Goal: Task Accomplishment & Management: Manage account settings

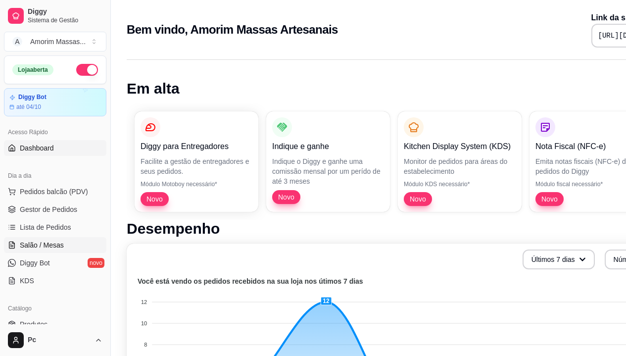
click at [46, 242] on span "Salão / Mesas" at bounding box center [42, 245] width 44 height 10
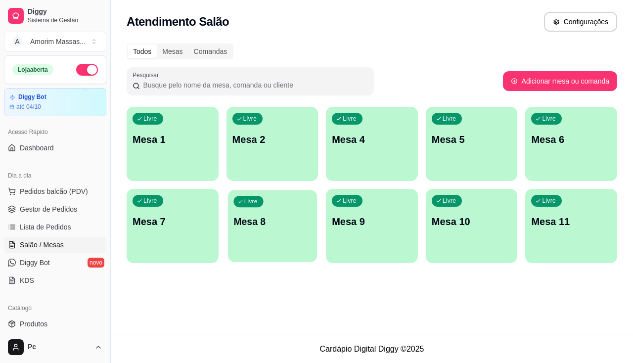
click at [268, 230] on div "Livre Mesa 8" at bounding box center [272, 220] width 89 height 60
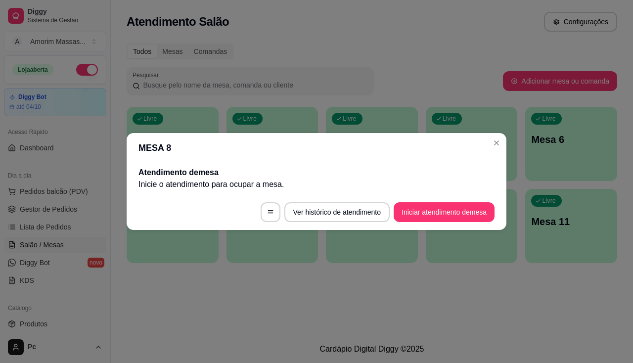
click at [468, 215] on button "Iniciar atendimento de mesa" at bounding box center [444, 212] width 101 height 20
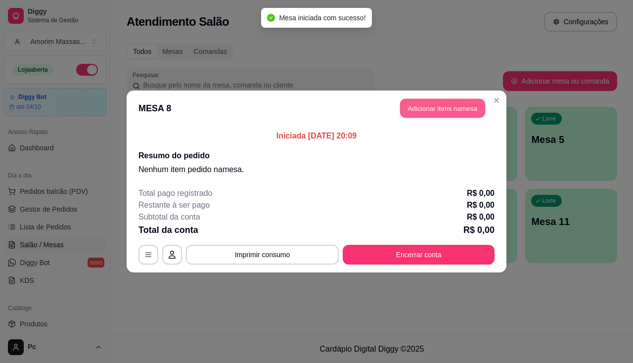
click at [446, 105] on button "Adicionar itens na mesa" at bounding box center [442, 108] width 85 height 19
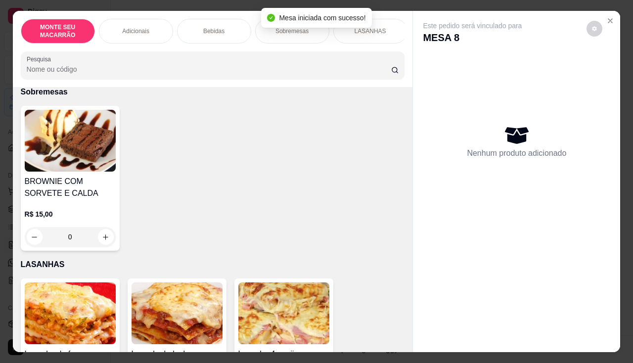
scroll to position [602, 0]
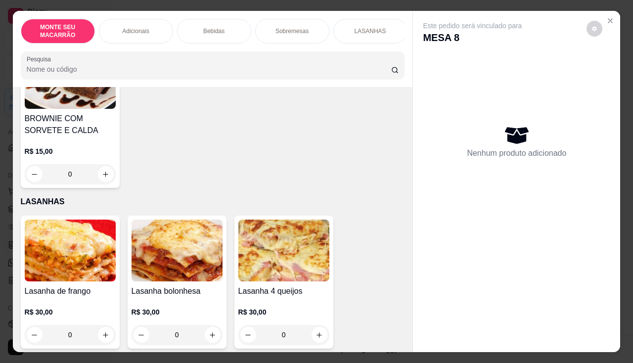
click at [68, 250] on img at bounding box center [70, 251] width 91 height 62
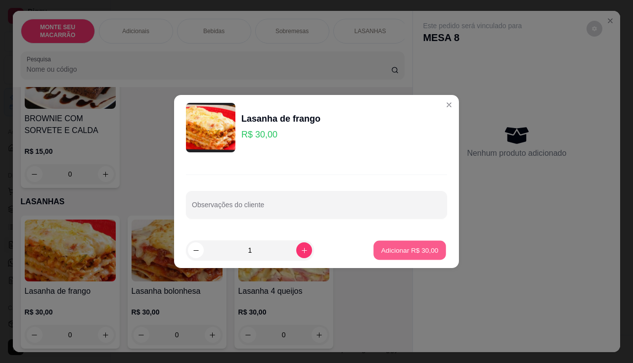
click at [373, 256] on button "Adicionar R$ 30,00" at bounding box center [409, 250] width 73 height 19
type input "1"
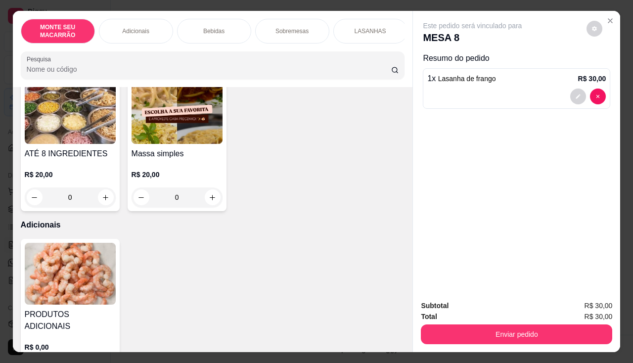
scroll to position [0, 0]
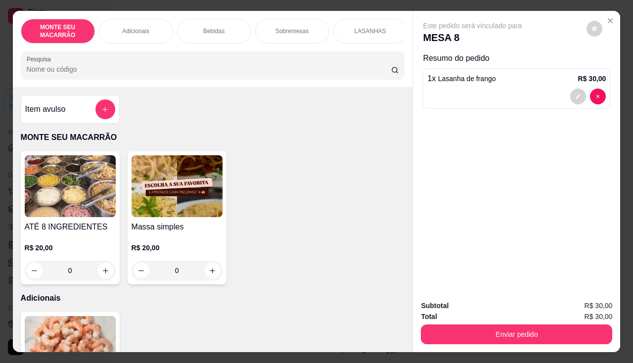
click at [190, 197] on img at bounding box center [177, 186] width 91 height 62
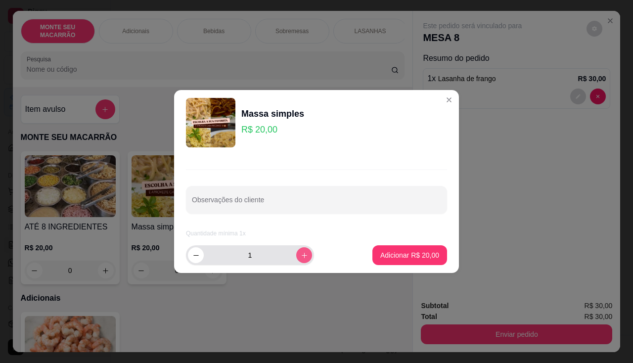
click at [301, 253] on icon "increase-product-quantity" at bounding box center [304, 255] width 7 height 7
type input "2"
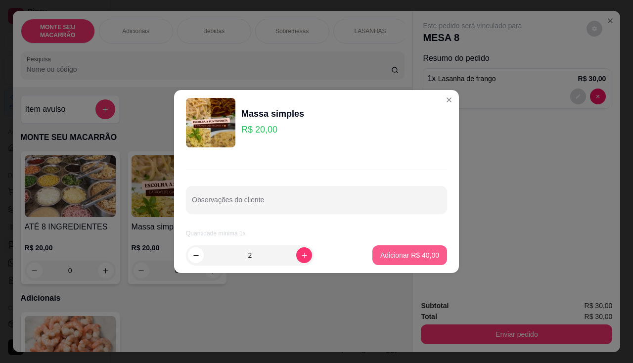
click at [398, 259] on p "Adicionar R$ 40,00" at bounding box center [409, 255] width 59 height 10
type input "2"
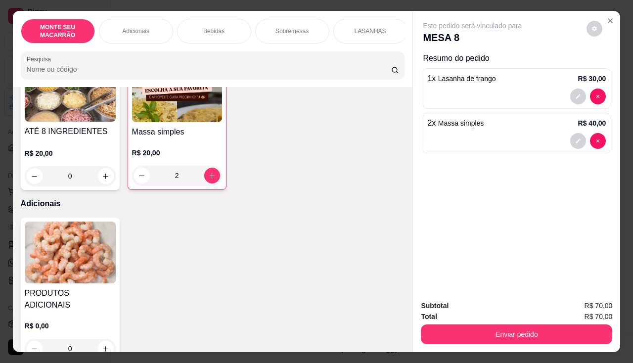
scroll to position [148, 0]
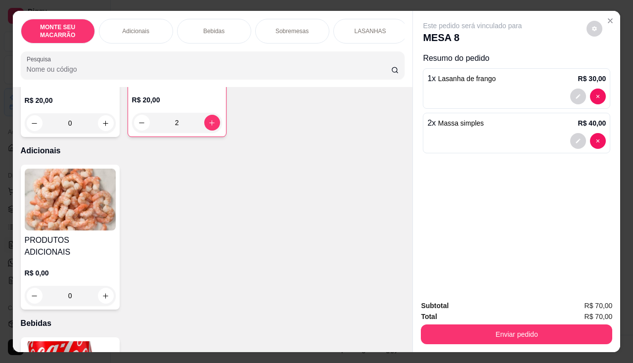
click at [64, 207] on img at bounding box center [70, 200] width 91 height 62
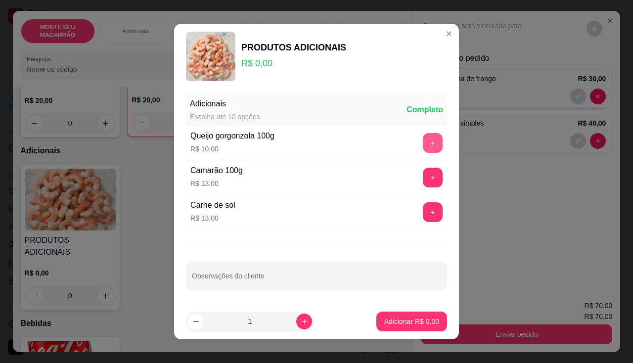
click at [430, 139] on button "+" at bounding box center [433, 143] width 20 height 20
click at [390, 321] on p "Adicionar R$ 10,00" at bounding box center [409, 322] width 59 height 10
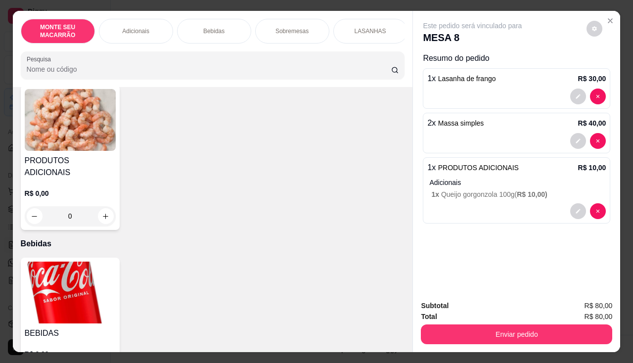
scroll to position [297, 0]
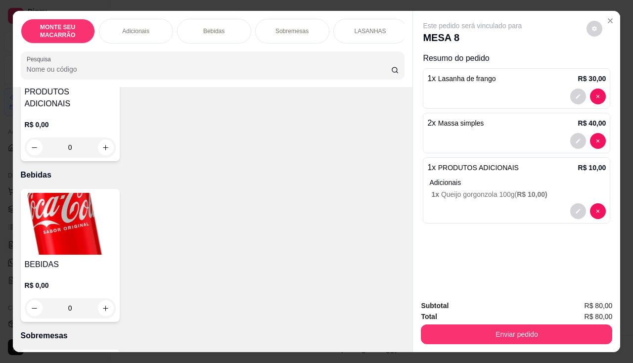
click at [80, 233] on img at bounding box center [70, 224] width 91 height 62
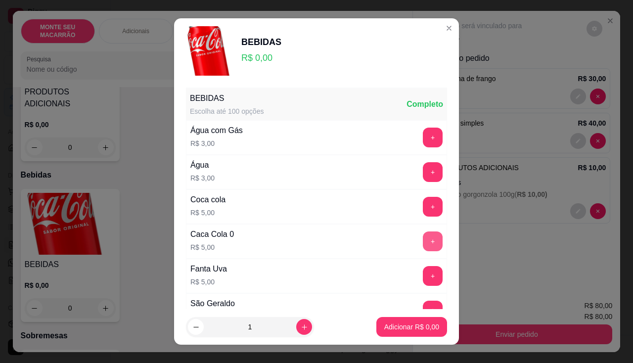
click at [423, 236] on button "+" at bounding box center [433, 241] width 20 height 20
click at [423, 236] on button "+" at bounding box center [432, 240] width 19 height 19
click at [406, 325] on p "Adicionar R$ 10,00" at bounding box center [409, 327] width 59 height 10
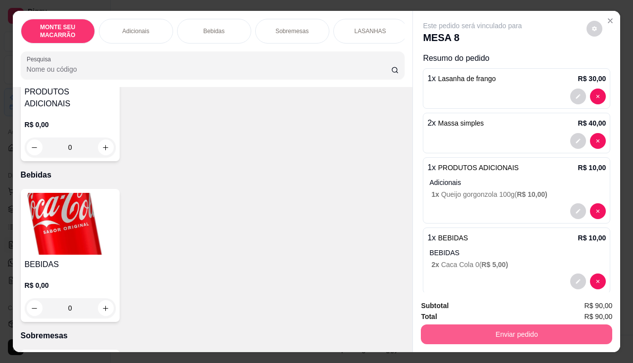
click at [561, 335] on button "Enviar pedido" at bounding box center [516, 334] width 191 height 20
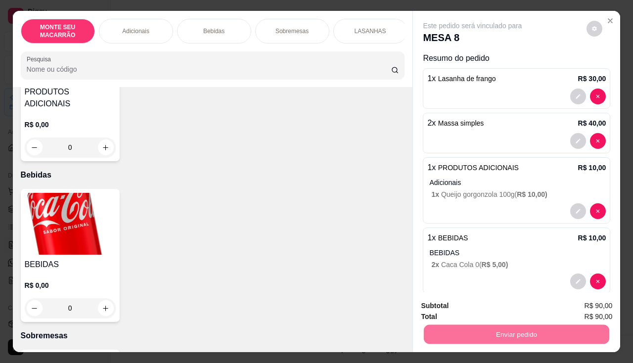
click at [479, 303] on button "Não registrar e enviar pedido" at bounding box center [484, 306] width 103 height 19
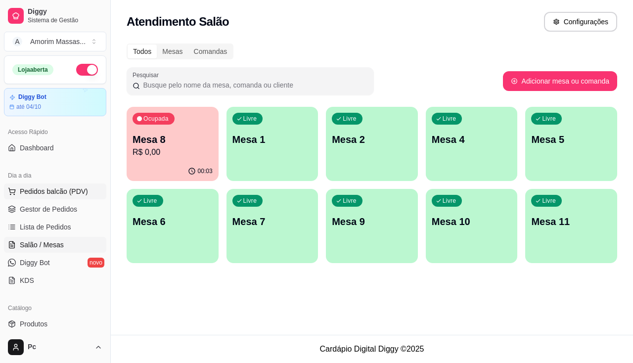
click at [68, 193] on span "Pedidos balcão (PDV)" at bounding box center [54, 191] width 68 height 10
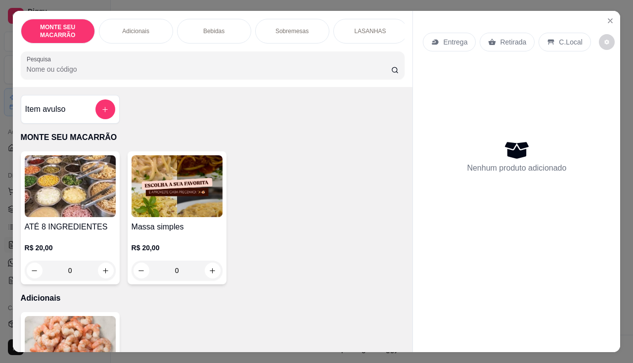
click at [180, 195] on img at bounding box center [177, 186] width 91 height 62
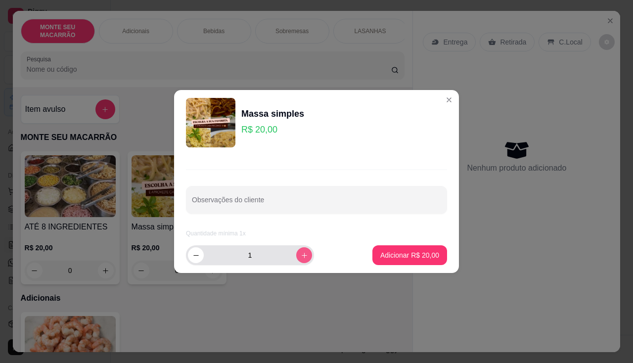
click at [301, 252] on icon "increase-product-quantity" at bounding box center [304, 255] width 7 height 7
type input "2"
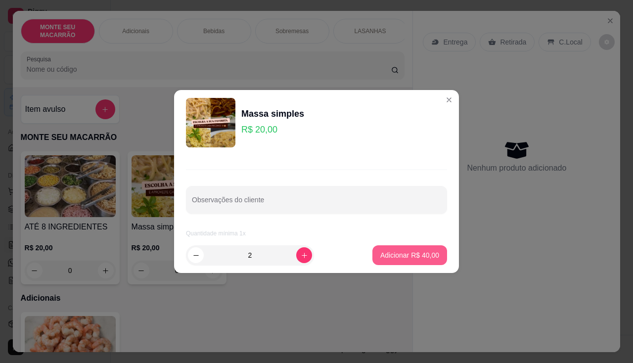
click at [422, 255] on p "Adicionar R$ 40,00" at bounding box center [409, 255] width 59 height 10
type input "2"
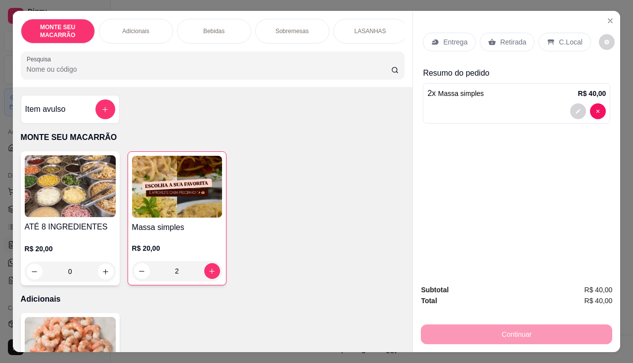
click at [443, 37] on p "Entrega" at bounding box center [455, 42] width 24 height 10
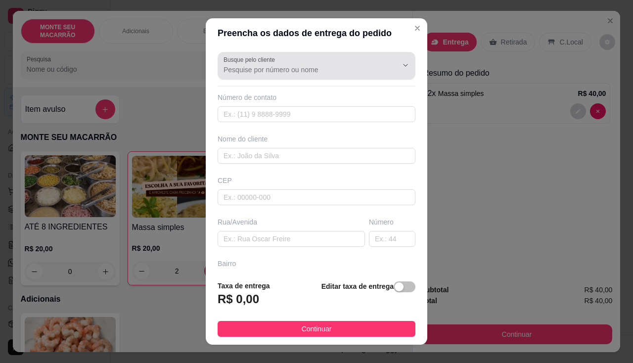
click at [266, 72] on input "Busque pelo cliente" at bounding box center [303, 70] width 158 height 10
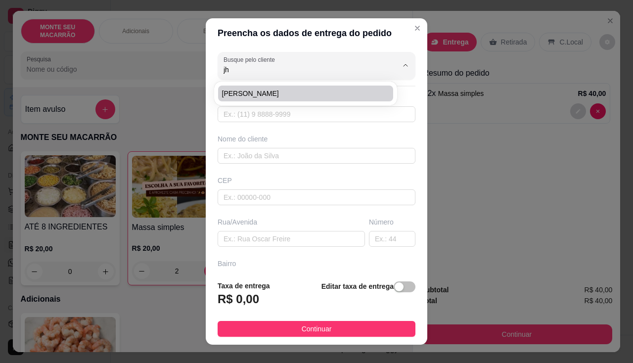
click at [260, 91] on span "[PERSON_NAME]" at bounding box center [300, 94] width 157 height 10
type input "[PERSON_NAME]"
type input "85992553004"
type input "[PERSON_NAME]"
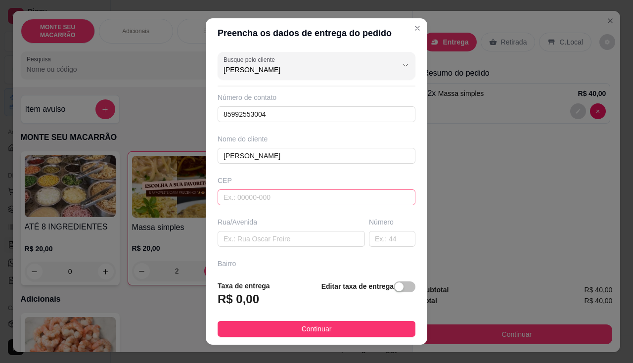
type input "[PERSON_NAME]"
click at [265, 195] on input "text" at bounding box center [317, 197] width 198 height 16
type input "62764000"
type input "Mulungu"
type input "62764000"
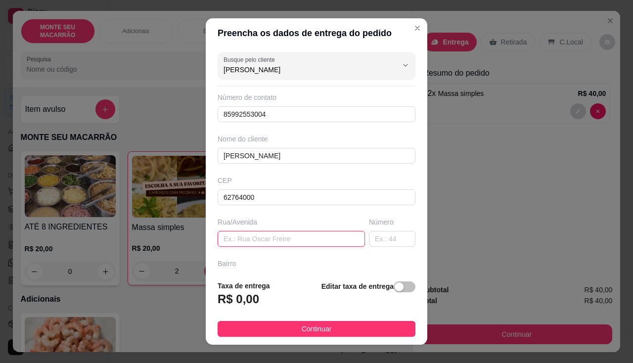
click at [294, 240] on input "text" at bounding box center [291, 239] width 147 height 16
click at [245, 231] on input "text" at bounding box center [291, 239] width 147 height 16
type input "a caminho dos espetos"
click at [394, 284] on span "button" at bounding box center [405, 286] width 22 height 11
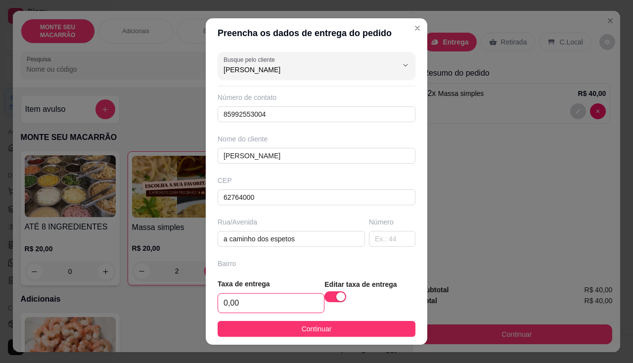
click at [263, 304] on input "0,00" at bounding box center [271, 303] width 106 height 19
type input "5,00"
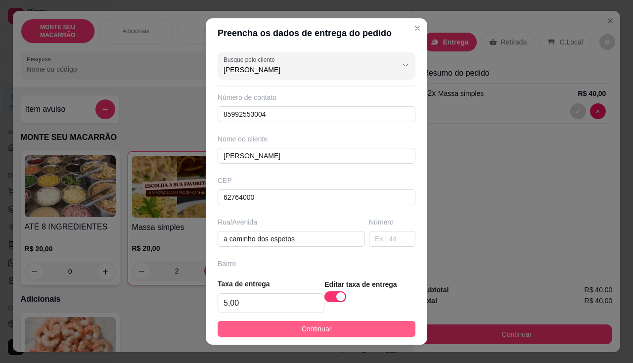
click at [283, 333] on button "Continuar" at bounding box center [317, 329] width 198 height 16
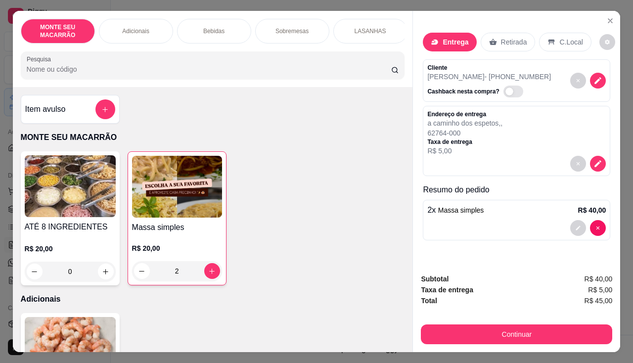
click at [484, 339] on button "Continuar" at bounding box center [516, 334] width 191 height 20
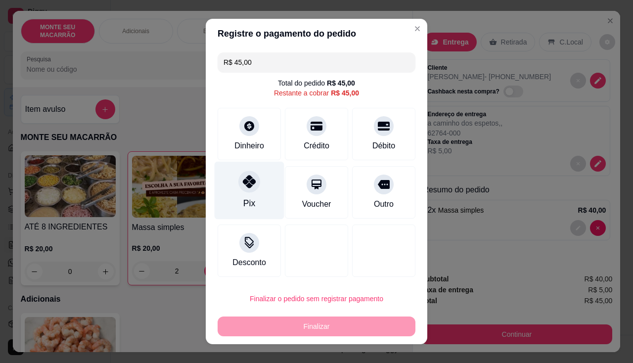
click at [250, 184] on icon at bounding box center [249, 181] width 13 height 13
type input "R$ 0,00"
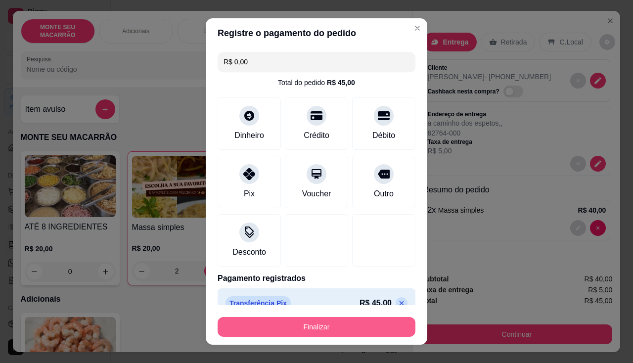
click at [285, 324] on button "Finalizar" at bounding box center [317, 327] width 198 height 20
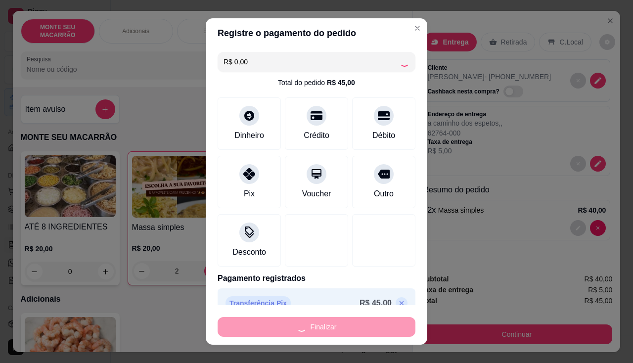
type input "0"
type input "-R$ 45,00"
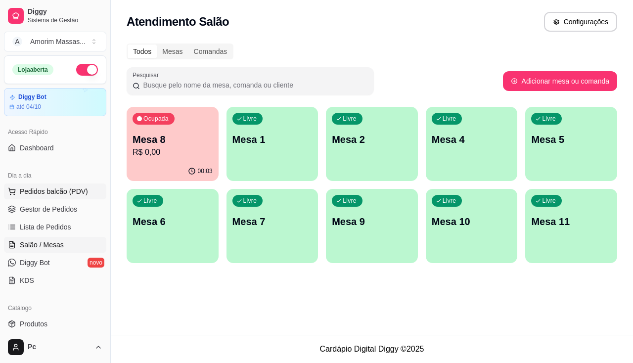
click at [40, 192] on span "Pedidos balcão (PDV)" at bounding box center [54, 191] width 68 height 10
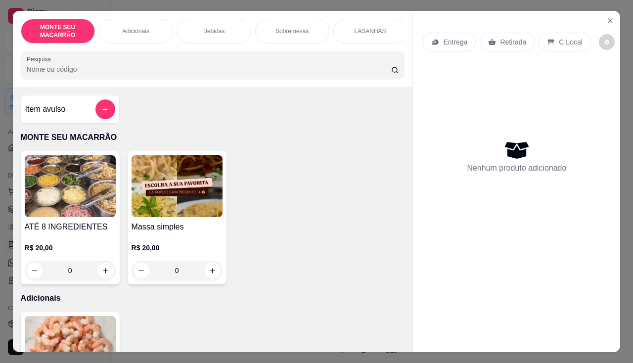
click at [152, 207] on img at bounding box center [177, 186] width 91 height 62
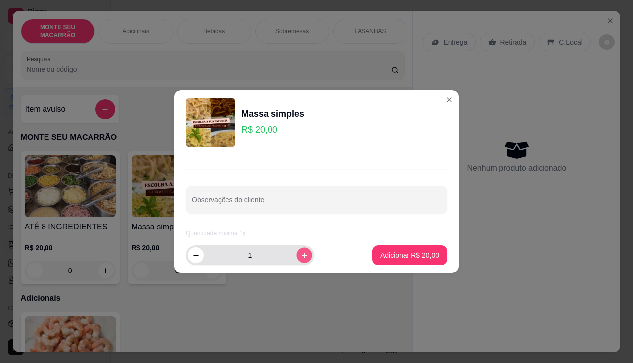
click at [296, 257] on button "increase-product-quantity" at bounding box center [303, 254] width 15 height 15
type input "2"
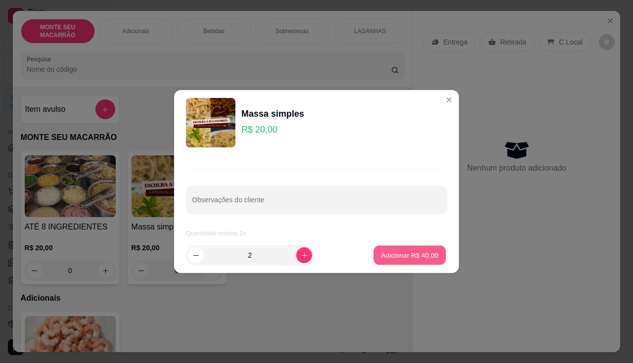
click at [415, 249] on button "Adicionar R$ 40,00" at bounding box center [409, 255] width 73 height 19
type input "2"
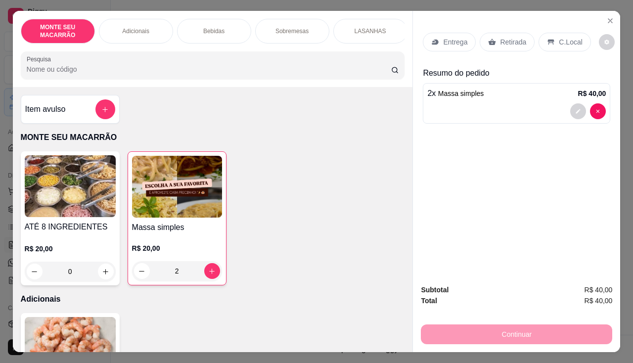
click at [449, 38] on p "Entrega" at bounding box center [455, 42] width 24 height 10
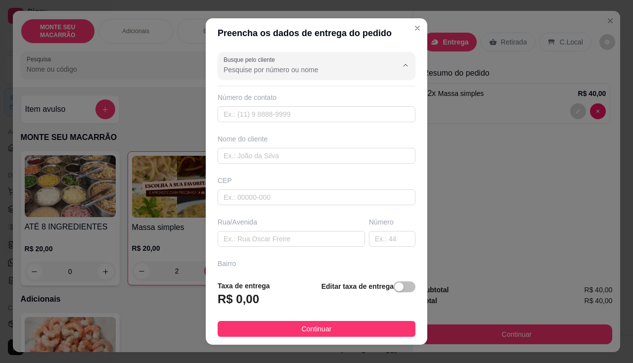
click at [298, 73] on input "Busque pelo cliente" at bounding box center [303, 70] width 158 height 10
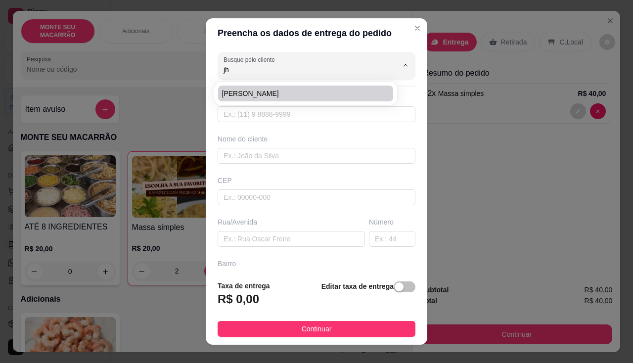
click at [279, 90] on span "[PERSON_NAME]" at bounding box center [300, 94] width 157 height 10
type input "[PERSON_NAME]"
type input "85992553004"
type input "[PERSON_NAME]"
type input "62764-000"
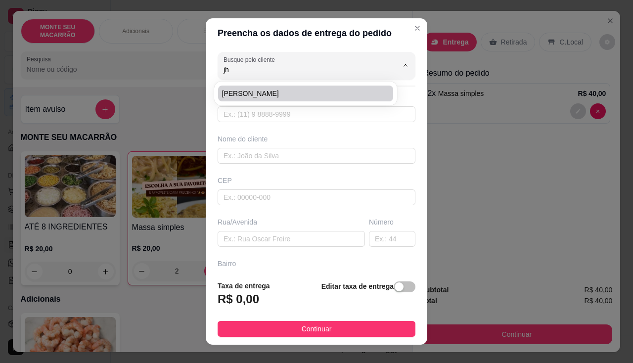
type input "Estr. Caminho dos Espetos, 301-195 - [GEOGRAPHIC_DATA], CE, 62764-000"
type input "301"
type input "Centro"
type input "Mulungu"
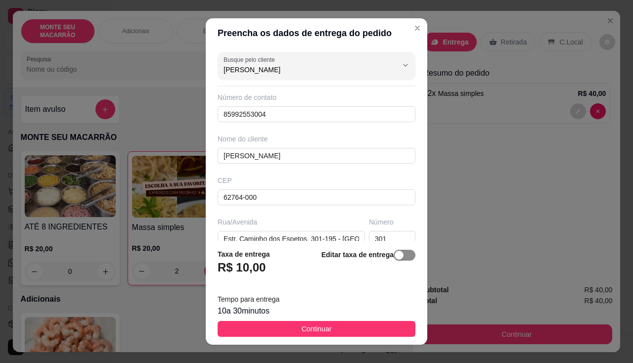
type input "[PERSON_NAME]"
click at [395, 255] on div "button" at bounding box center [399, 255] width 9 height 9
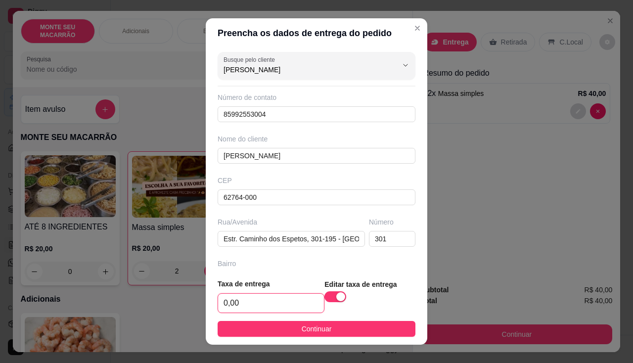
click at [240, 301] on input "0,00" at bounding box center [271, 303] width 106 height 19
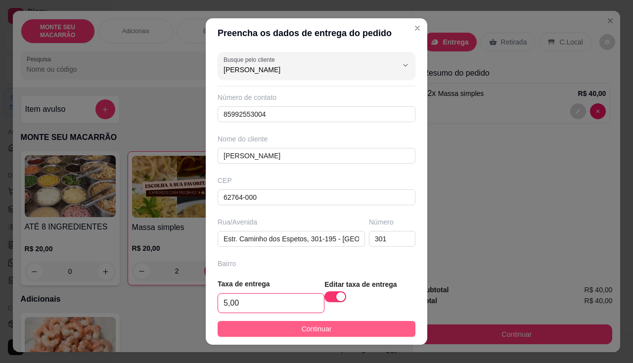
type input "5,00"
click at [282, 330] on button "Continuar" at bounding box center [317, 329] width 198 height 16
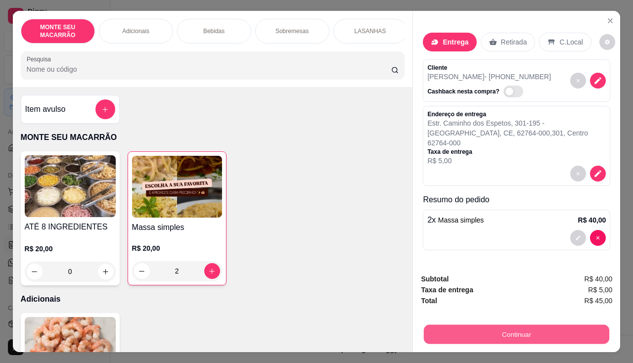
click at [532, 337] on button "Continuar" at bounding box center [516, 334] width 185 height 19
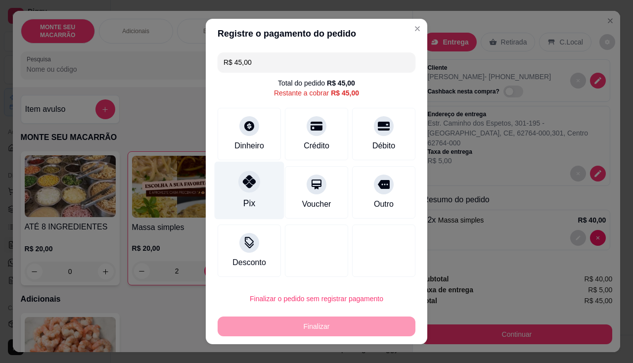
click at [243, 184] on icon at bounding box center [249, 181] width 13 height 13
type input "R$ 0,00"
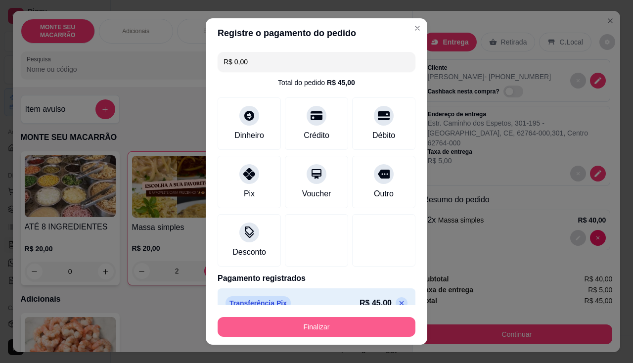
click at [300, 333] on button "Finalizar" at bounding box center [317, 327] width 198 height 20
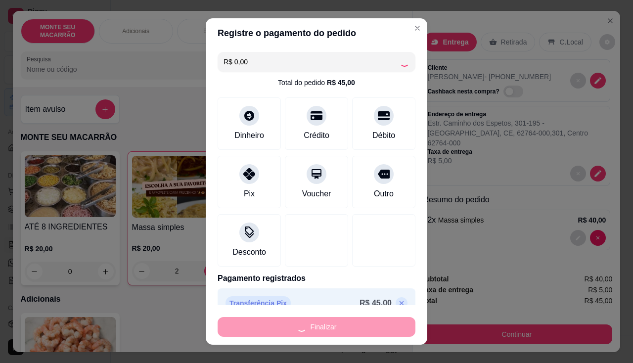
type input "0"
type input "-R$ 45,00"
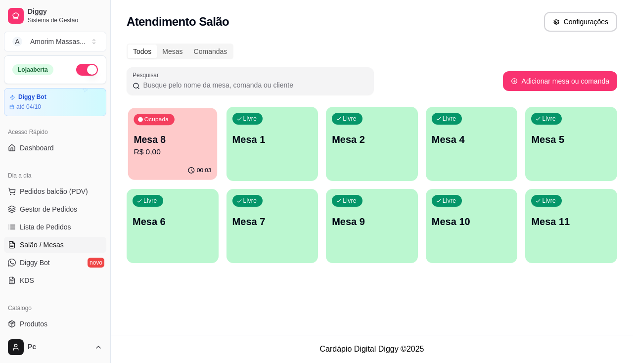
click at [182, 140] on p "Mesa 8" at bounding box center [173, 139] width 78 height 13
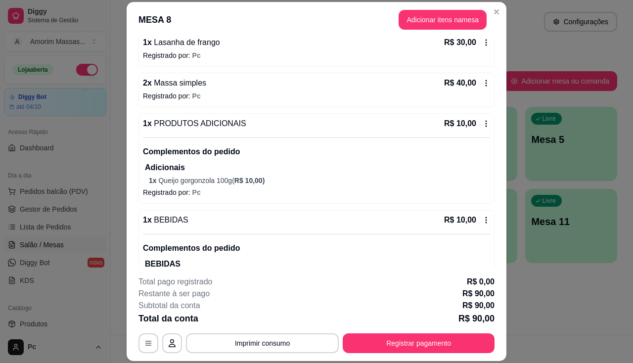
scroll to position [135, 0]
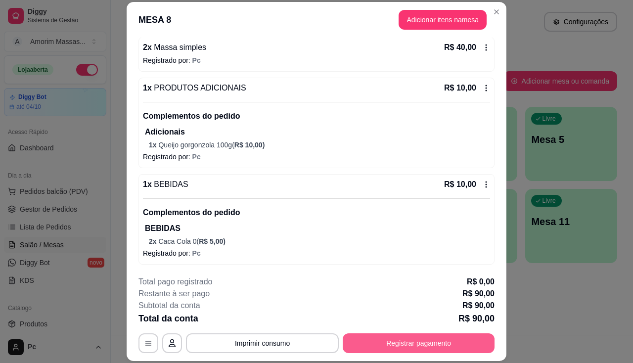
click at [391, 342] on button "Registrar pagamento" at bounding box center [419, 343] width 152 height 20
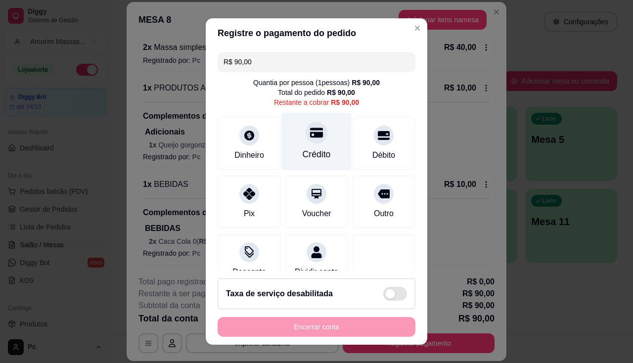
click at [307, 140] on div at bounding box center [317, 133] width 22 height 22
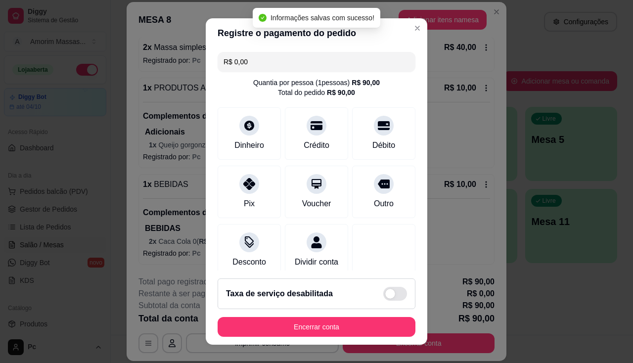
type input "R$ 0,00"
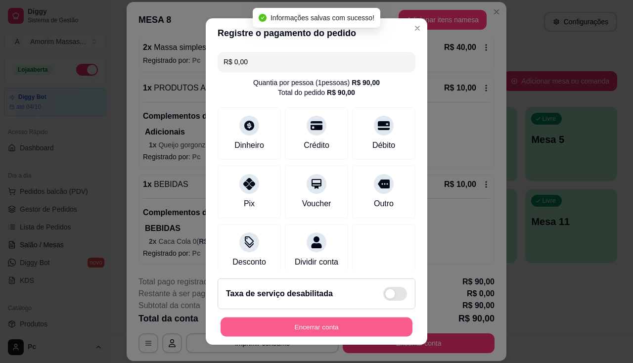
click at [284, 323] on button "Encerrar conta" at bounding box center [317, 327] width 192 height 19
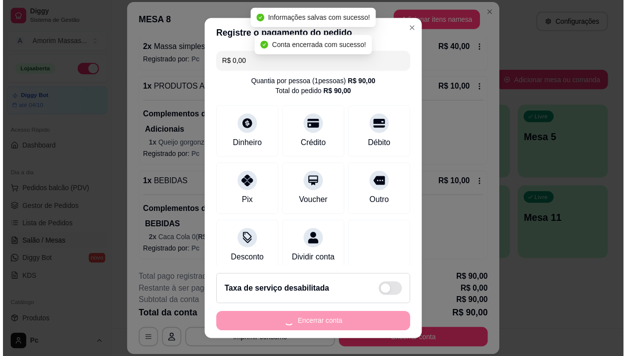
scroll to position [0, 0]
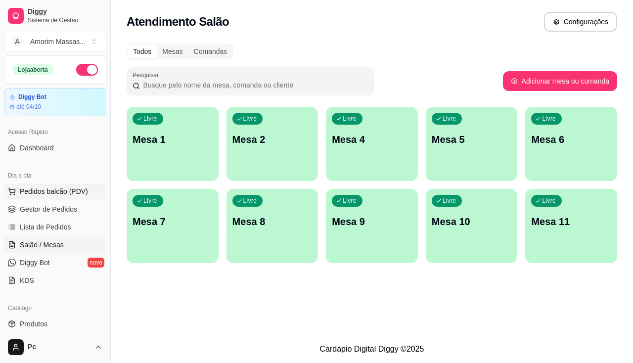
click at [52, 188] on span "Pedidos balcão (PDV)" at bounding box center [54, 191] width 68 height 10
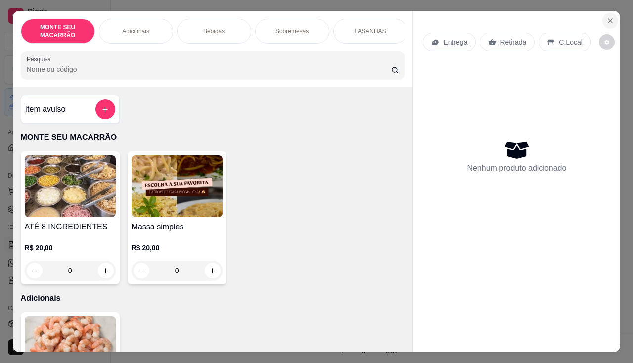
click at [606, 17] on icon "Close" at bounding box center [610, 21] width 8 height 8
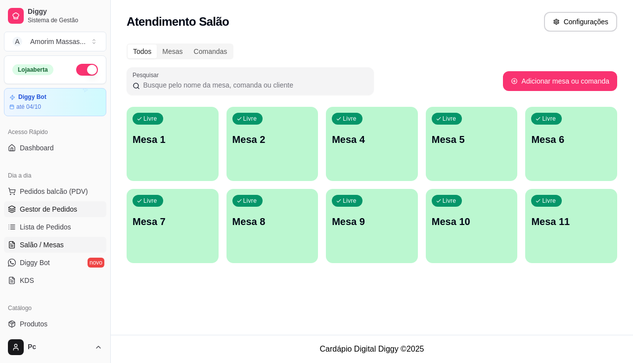
click at [37, 211] on span "Gestor de Pedidos" at bounding box center [48, 209] width 57 height 10
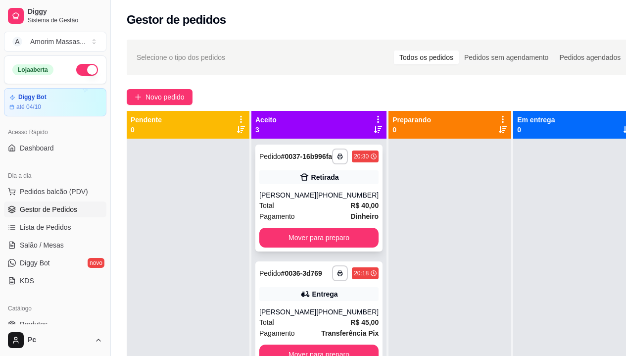
click at [320, 211] on div "Total R$ 40,00" at bounding box center [318, 205] width 119 height 11
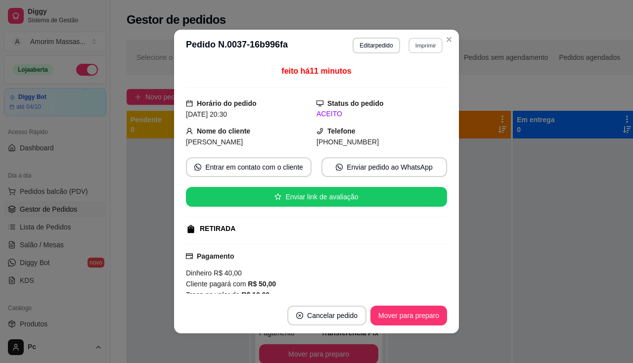
click at [416, 47] on button "Imprimir" at bounding box center [426, 45] width 34 height 15
click at [412, 80] on button "IMPRESSORA" at bounding box center [405, 80] width 72 height 16
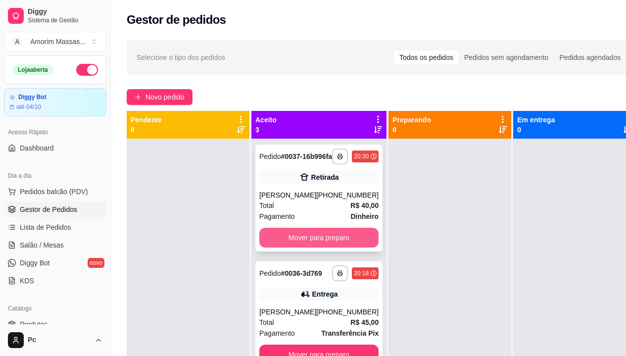
click at [293, 247] on button "Mover para preparo" at bounding box center [318, 238] width 119 height 20
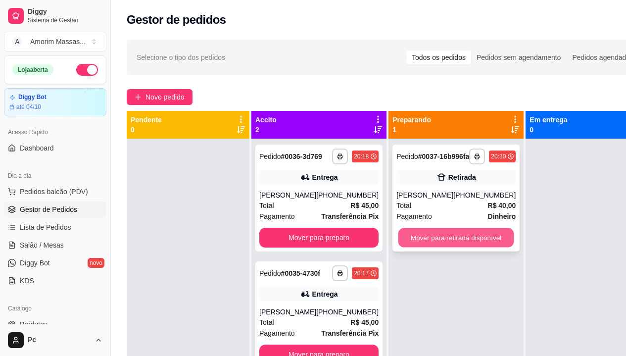
click at [413, 247] on button "Mover para retirada disponível" at bounding box center [456, 237] width 116 height 19
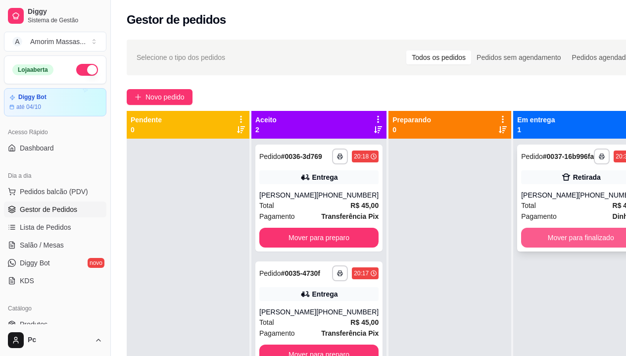
click at [588, 247] on button "Mover para finalizado" at bounding box center [580, 238] width 119 height 20
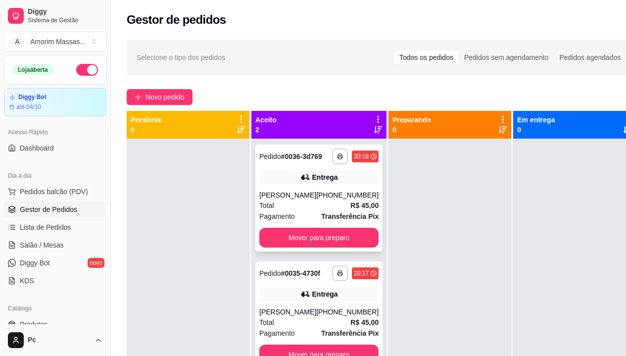
click at [311, 195] on div "**********" at bounding box center [318, 197] width 127 height 107
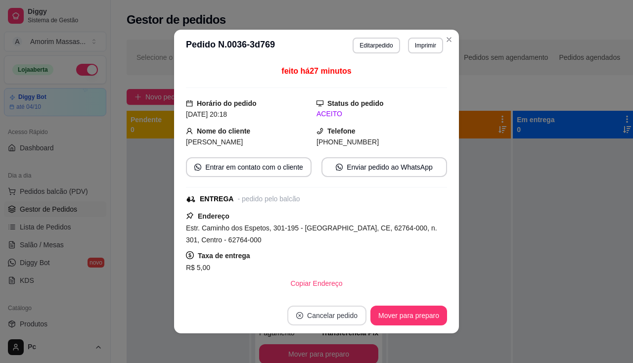
click at [332, 319] on button "Cancelar pedido" at bounding box center [326, 316] width 79 height 20
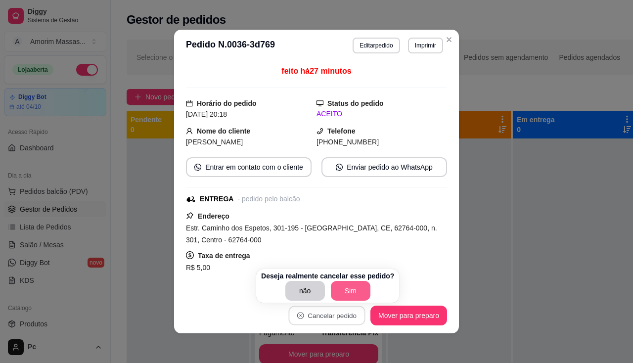
click at [346, 292] on button "Sim" at bounding box center [351, 291] width 40 height 20
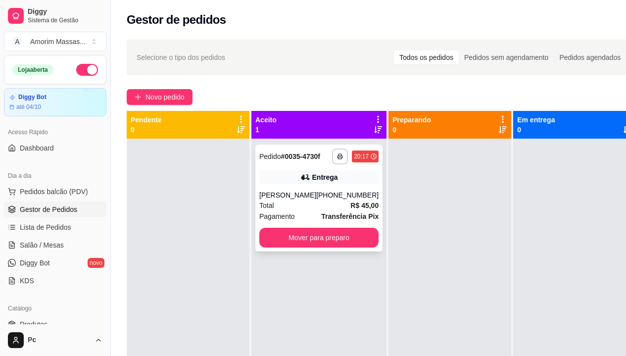
click at [311, 200] on div "[PERSON_NAME]" at bounding box center [287, 195] width 57 height 10
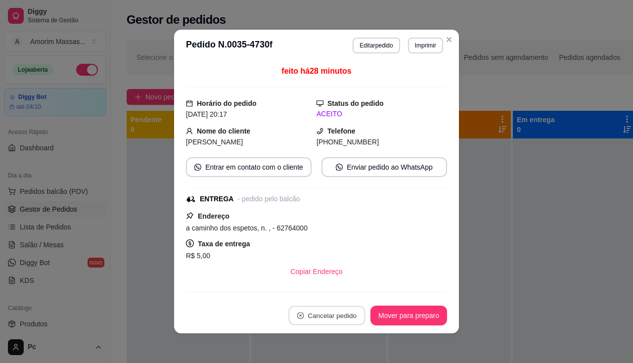
click at [317, 314] on button "Cancelar pedido" at bounding box center [326, 315] width 77 height 19
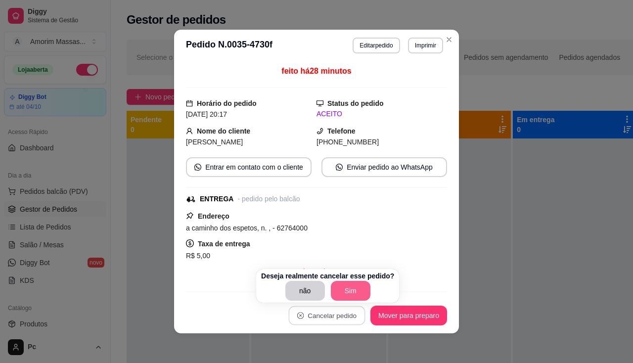
click at [342, 290] on button "Sim" at bounding box center [351, 291] width 40 height 20
